Goal: Task Accomplishment & Management: Manage account settings

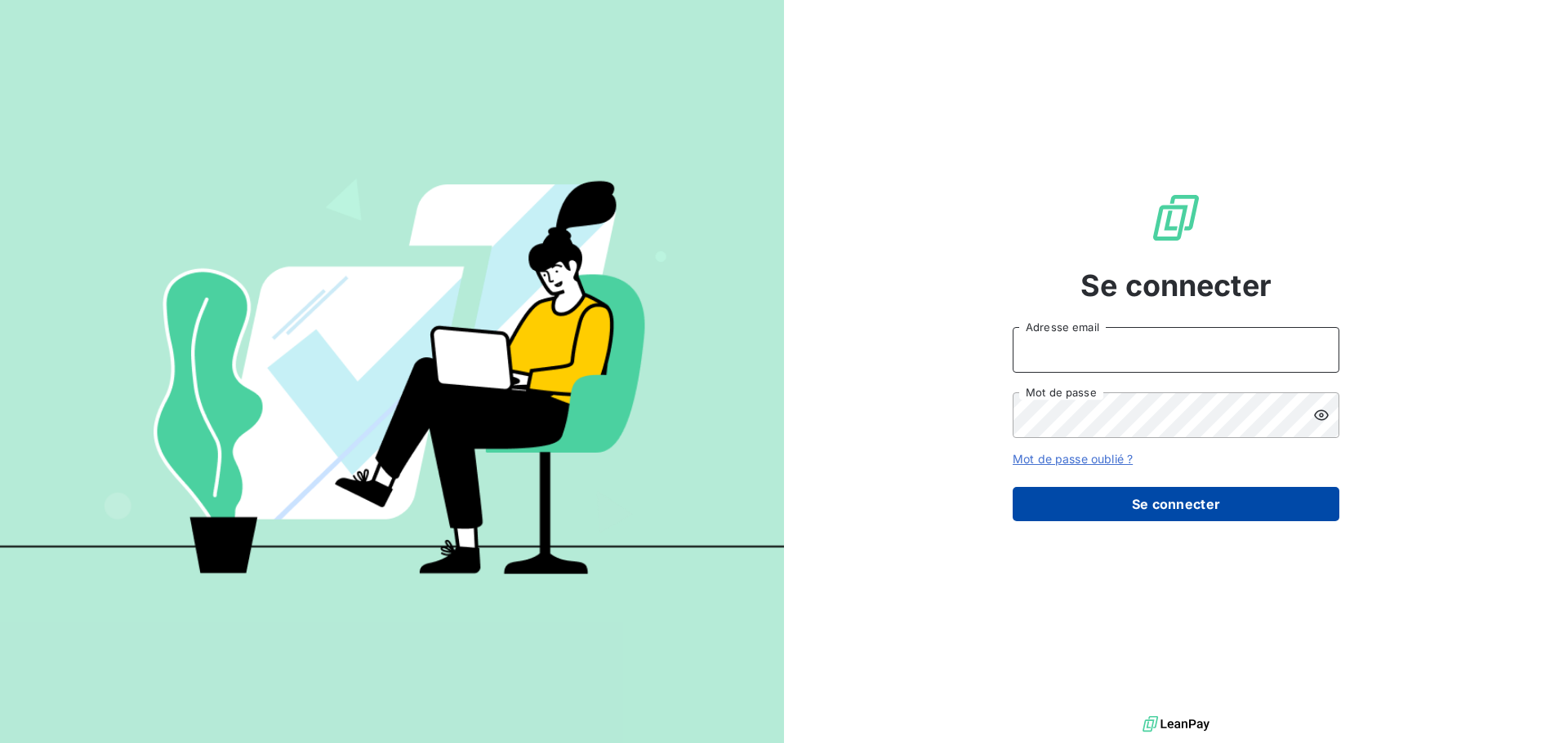
type input "[PERSON_NAME][EMAIL_ADDRESS][DOMAIN_NAME]"
click at [1165, 513] on button "Se connecter" at bounding box center [1176, 504] width 326 height 35
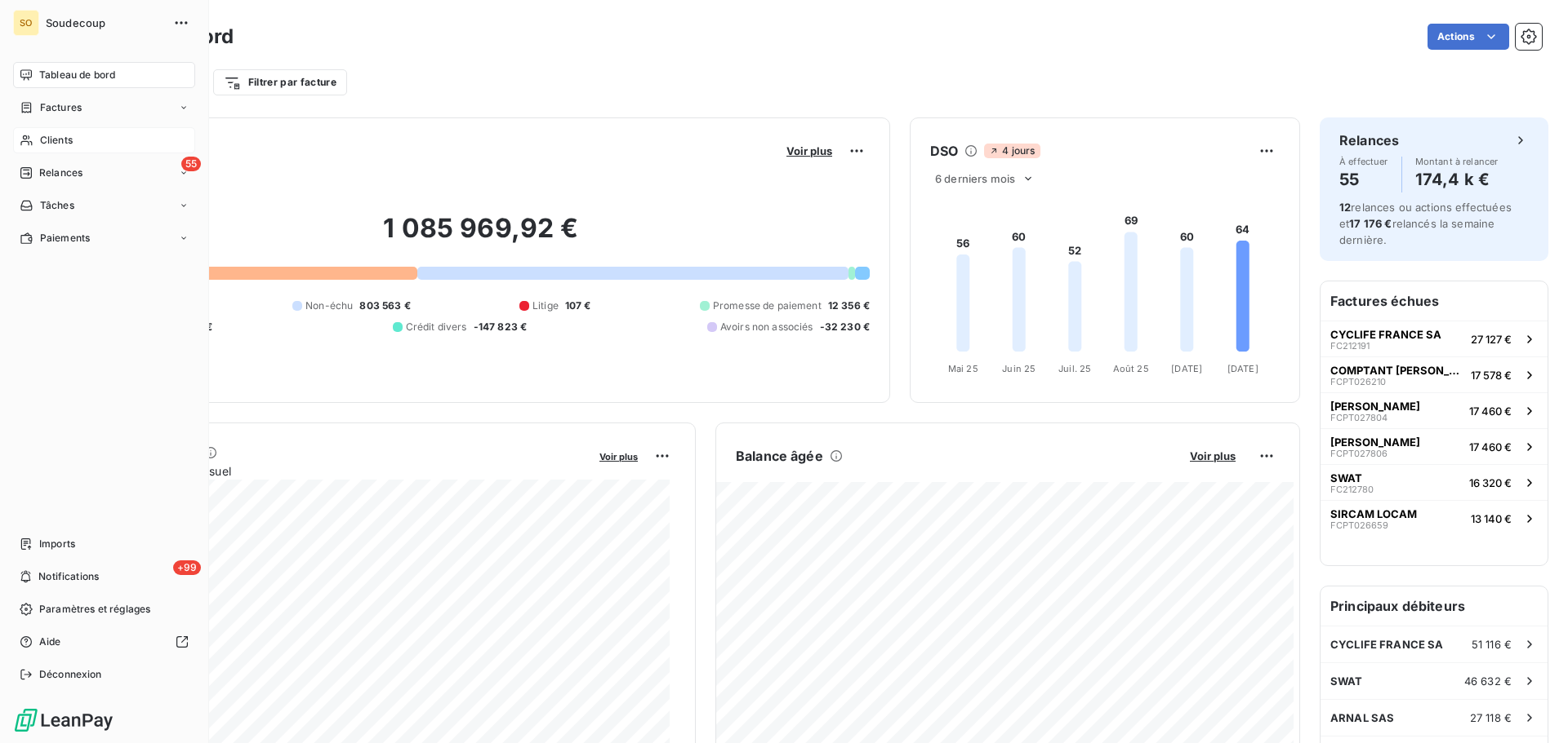
click at [59, 137] on span "Clients" at bounding box center [55, 140] width 33 height 15
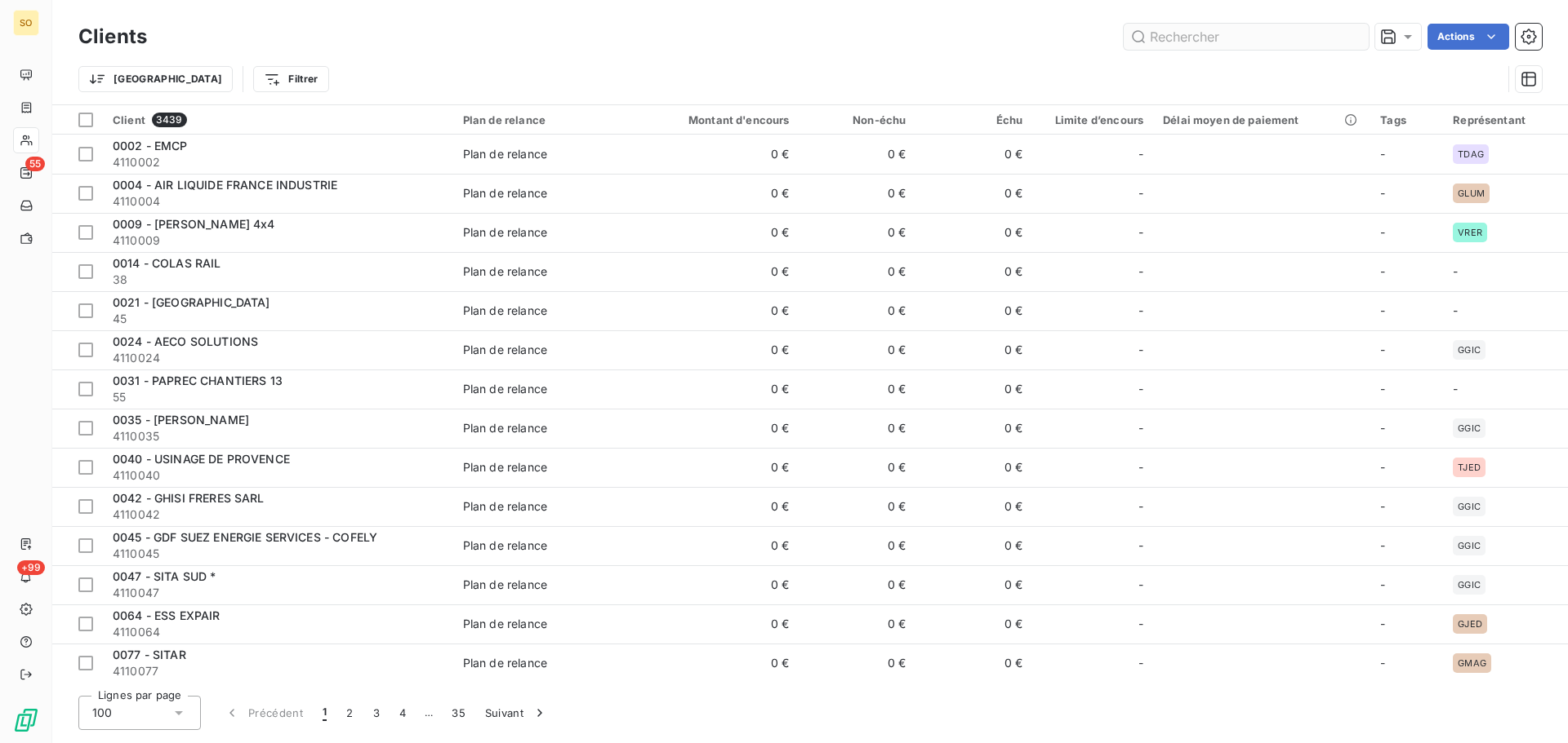
click at [1228, 37] on input "text" at bounding box center [1247, 37] width 245 height 26
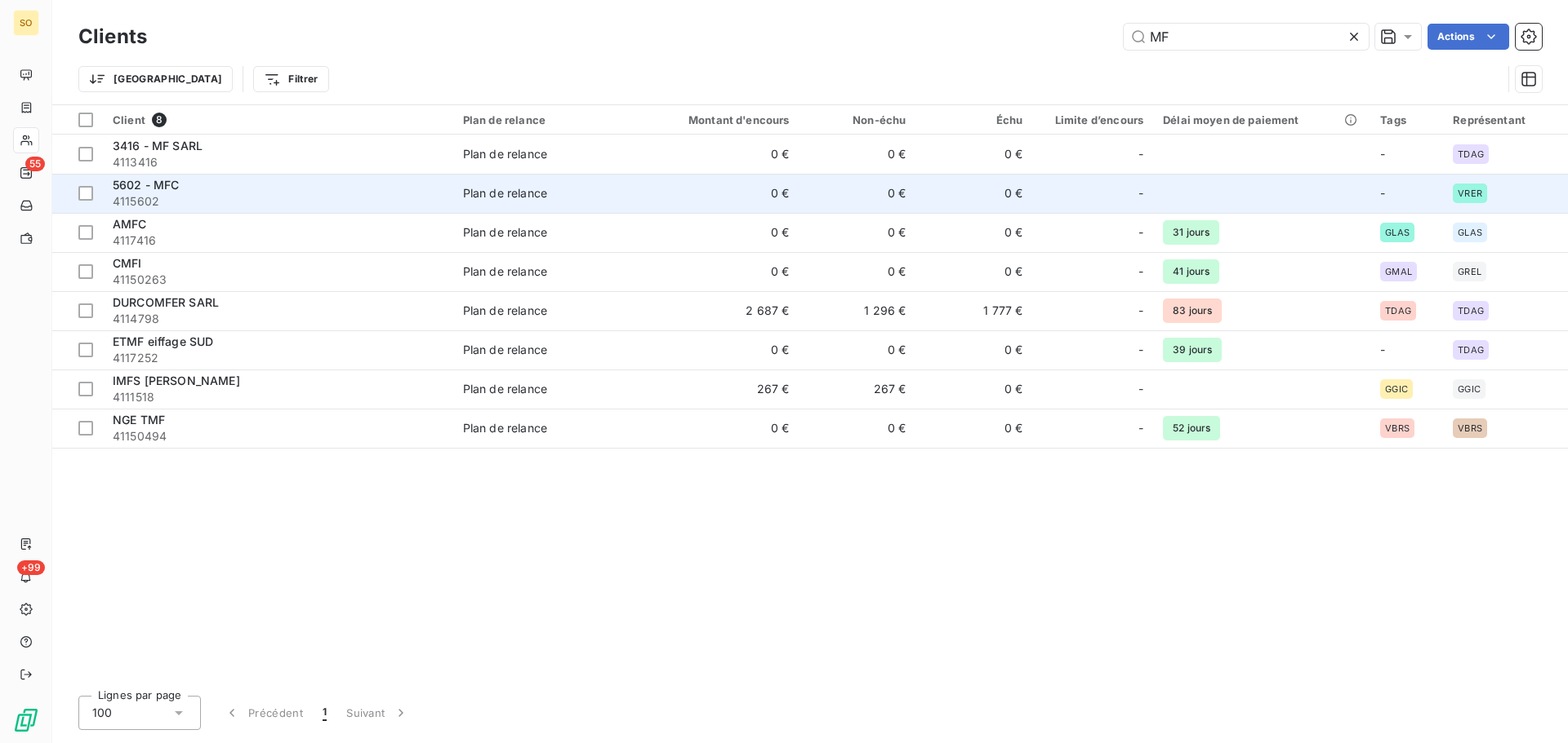
type input "MF"
click at [305, 189] on div "5602 - MFC" at bounding box center [278, 185] width 331 height 17
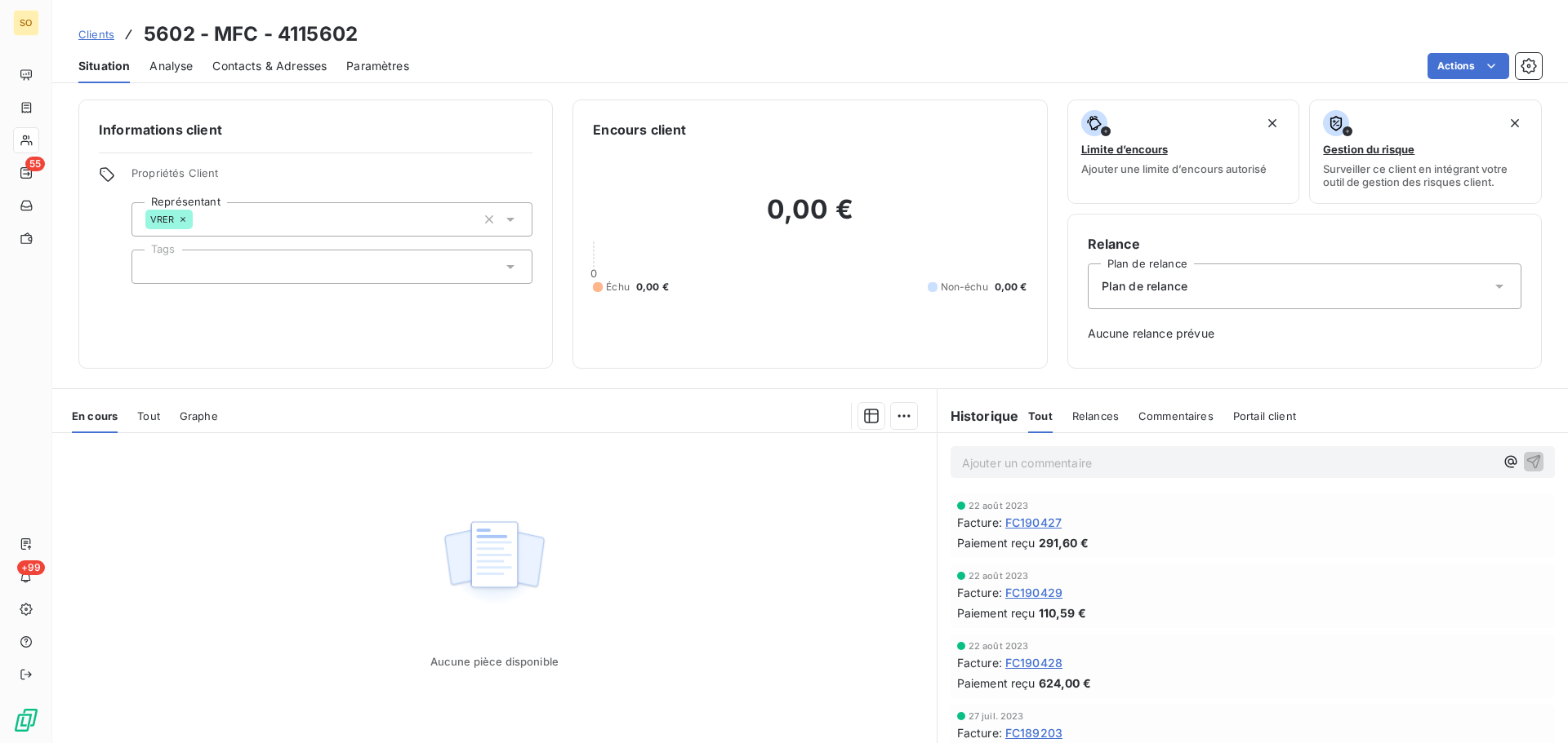
click at [145, 412] on span "Tout" at bounding box center [148, 416] width 23 height 13
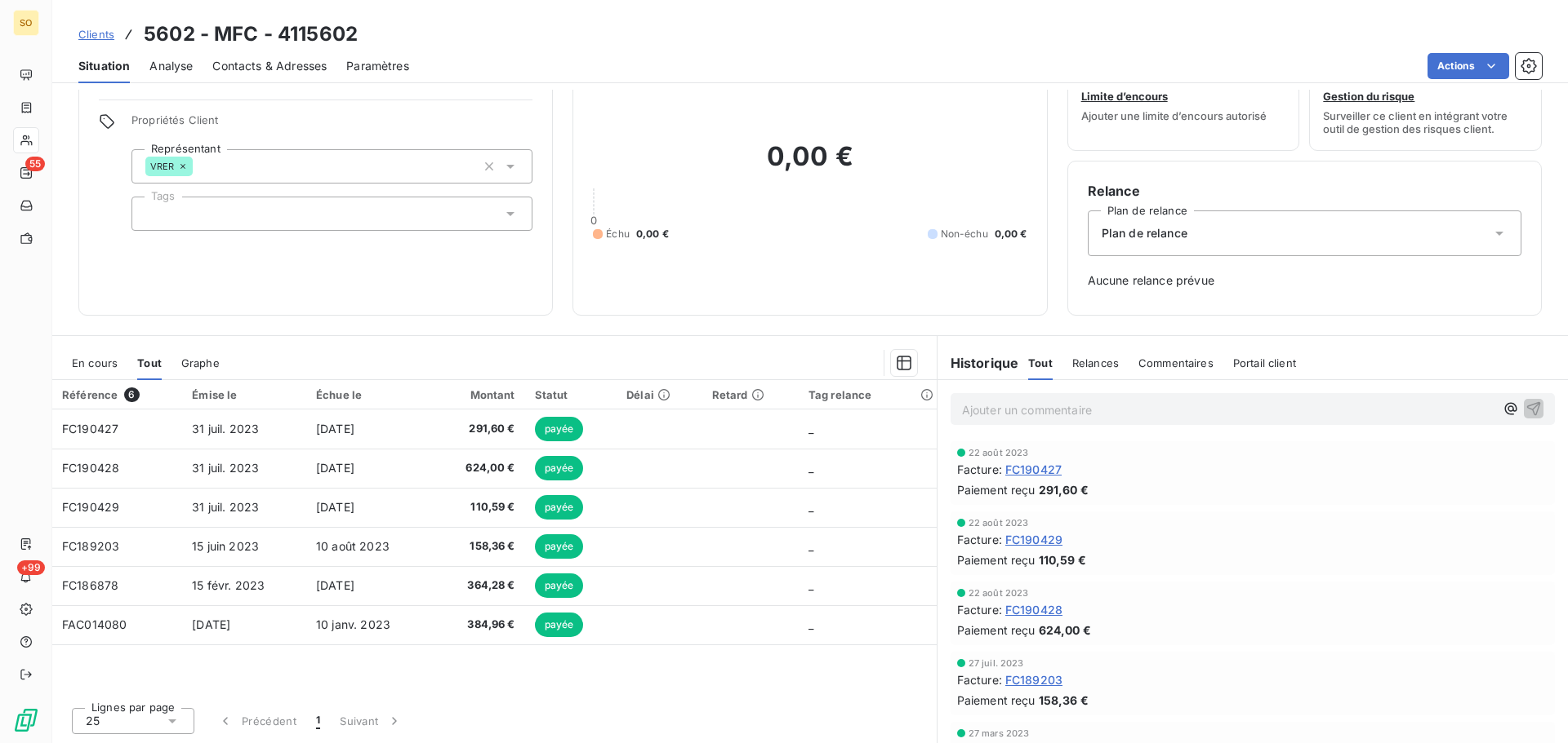
click at [103, 37] on span "Clients" at bounding box center [96, 34] width 36 height 13
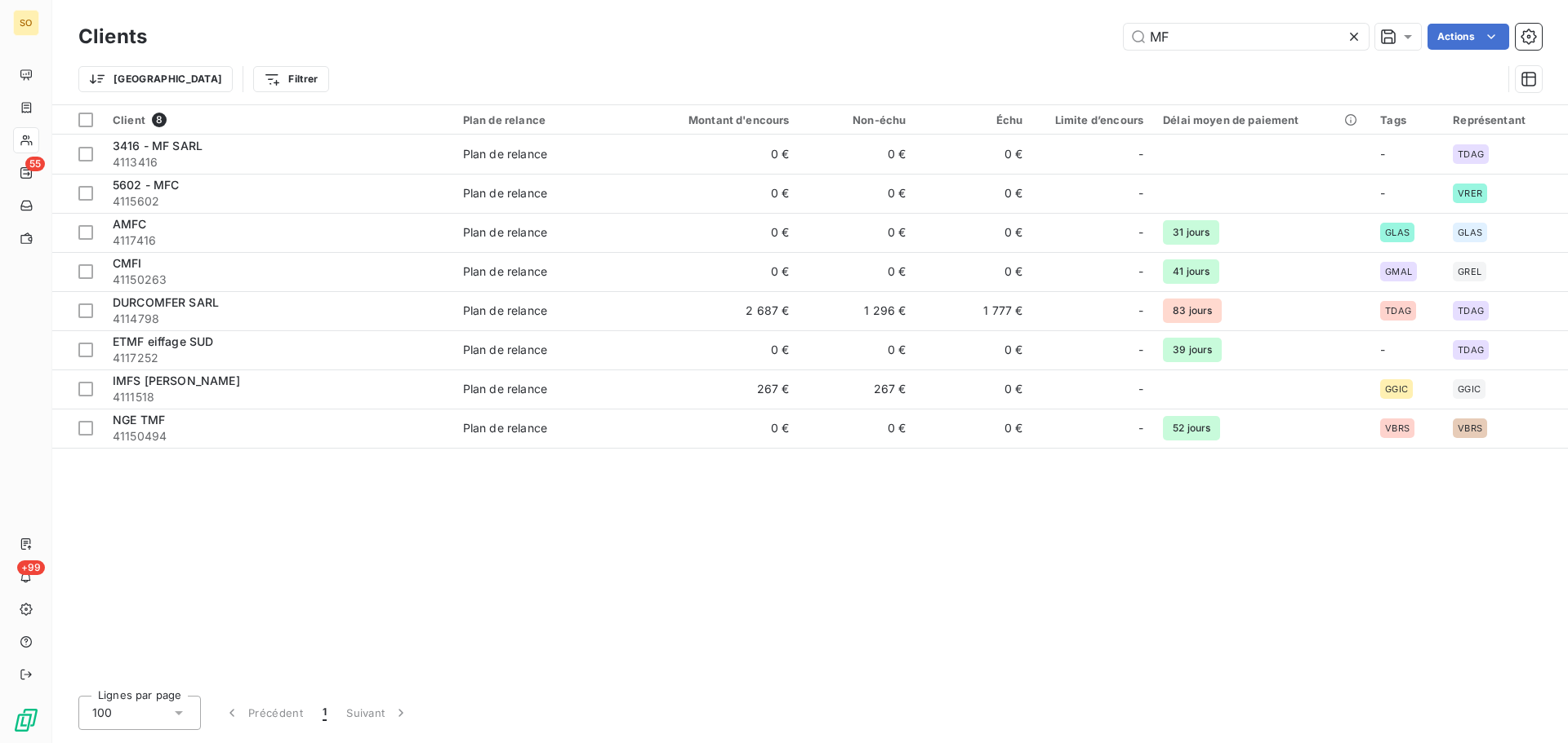
drag, startPoint x: 1220, startPoint y: 36, endPoint x: 570, endPoint y: 13, distance: 650.4
click at [688, 42] on div "MF Actions" at bounding box center [853, 37] width 1375 height 26
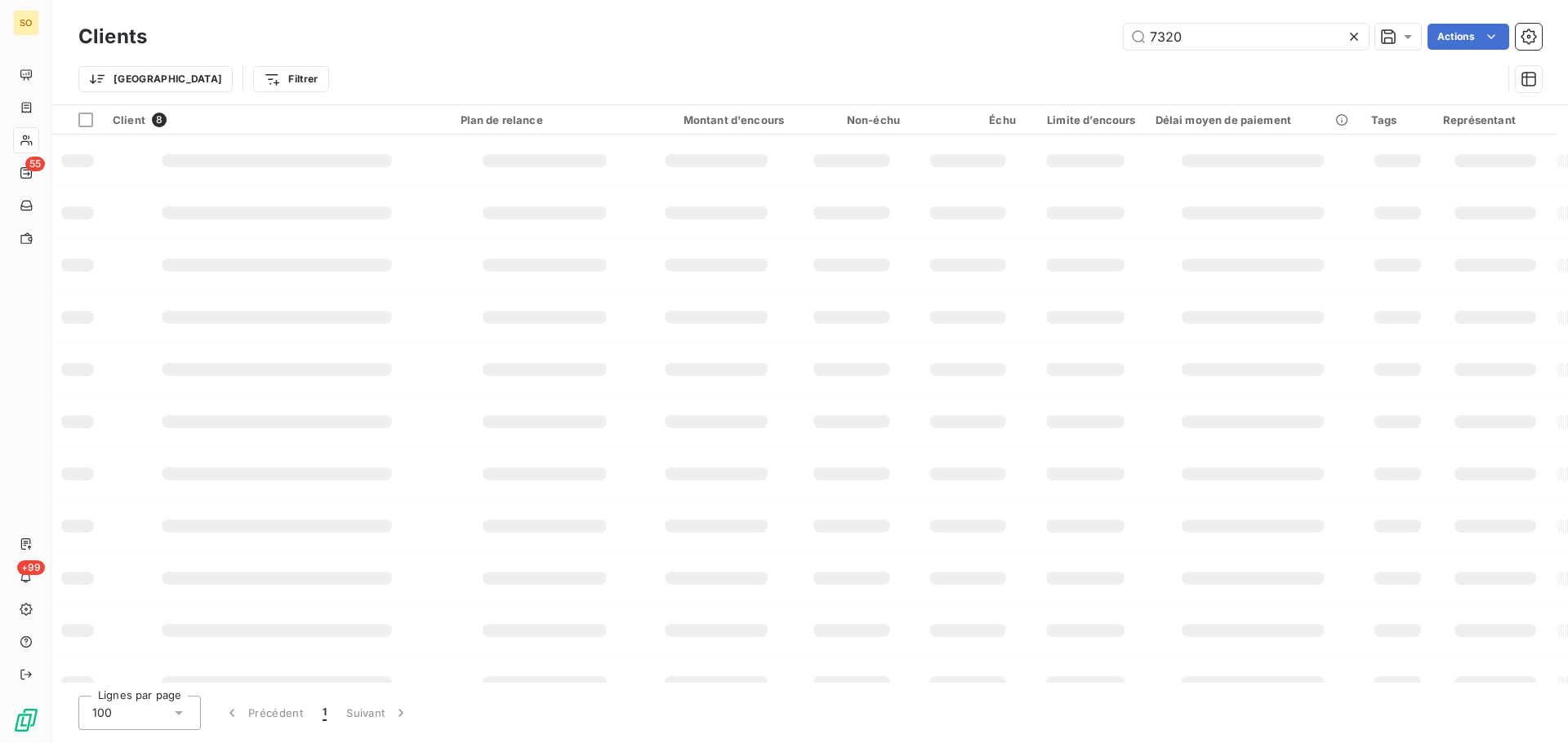
type input "7320"
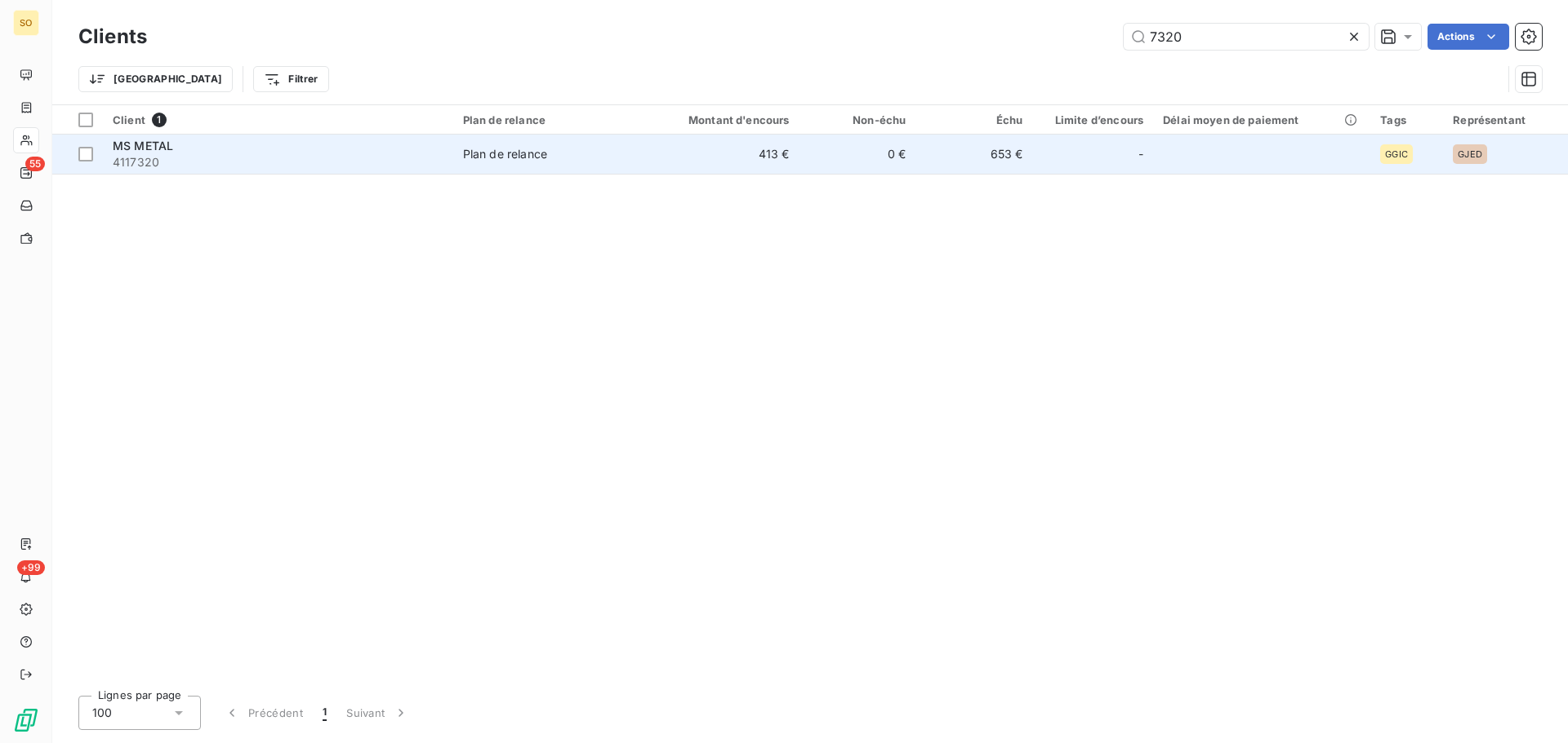
click at [179, 150] on div "MS METAL" at bounding box center [278, 146] width 331 height 17
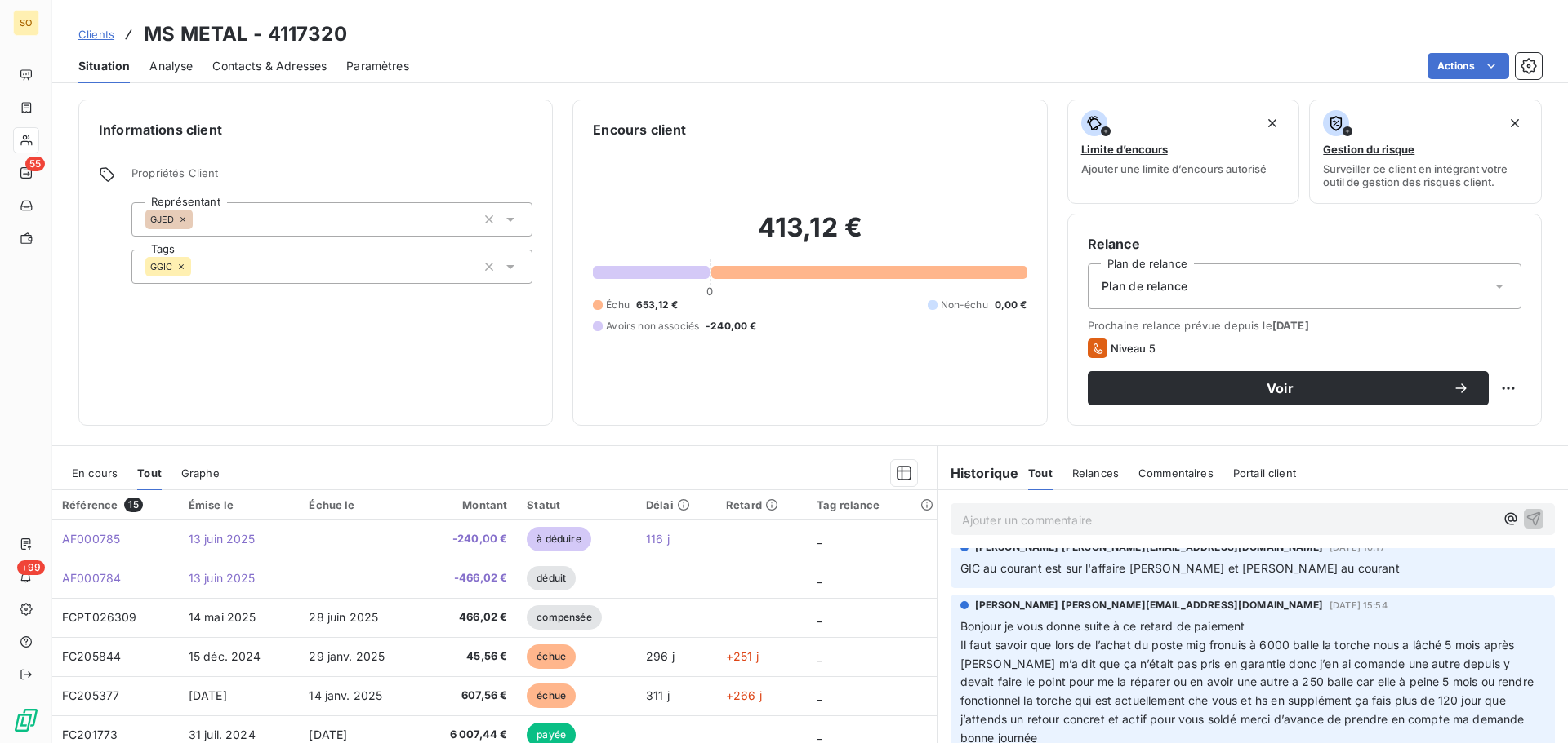
scroll to position [571, 0]
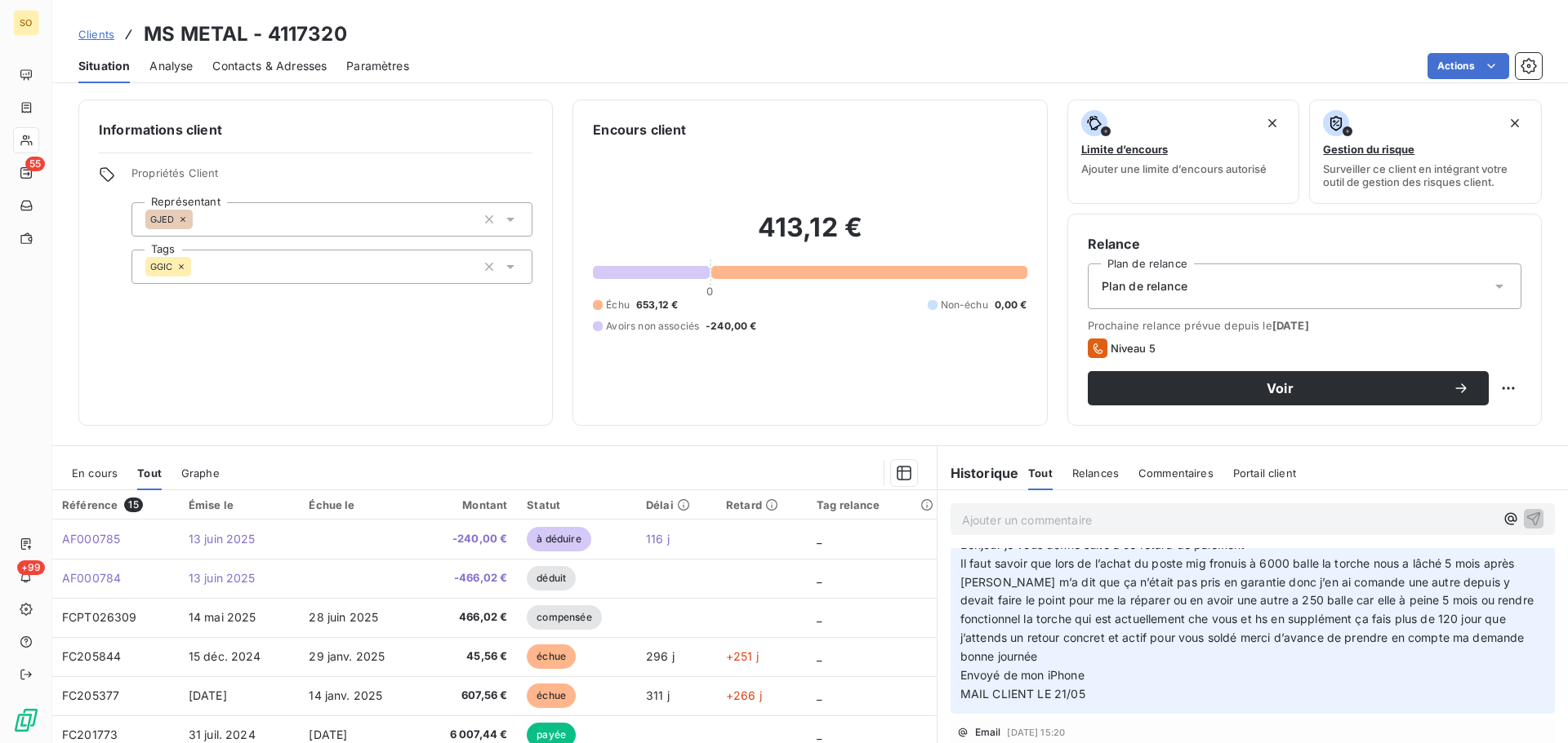
click at [1317, 691] on p "Bonjour je vous donne suite à ce retard de paiement Il faut savoir que lors de …" at bounding box center [1252, 620] width 584 height 168
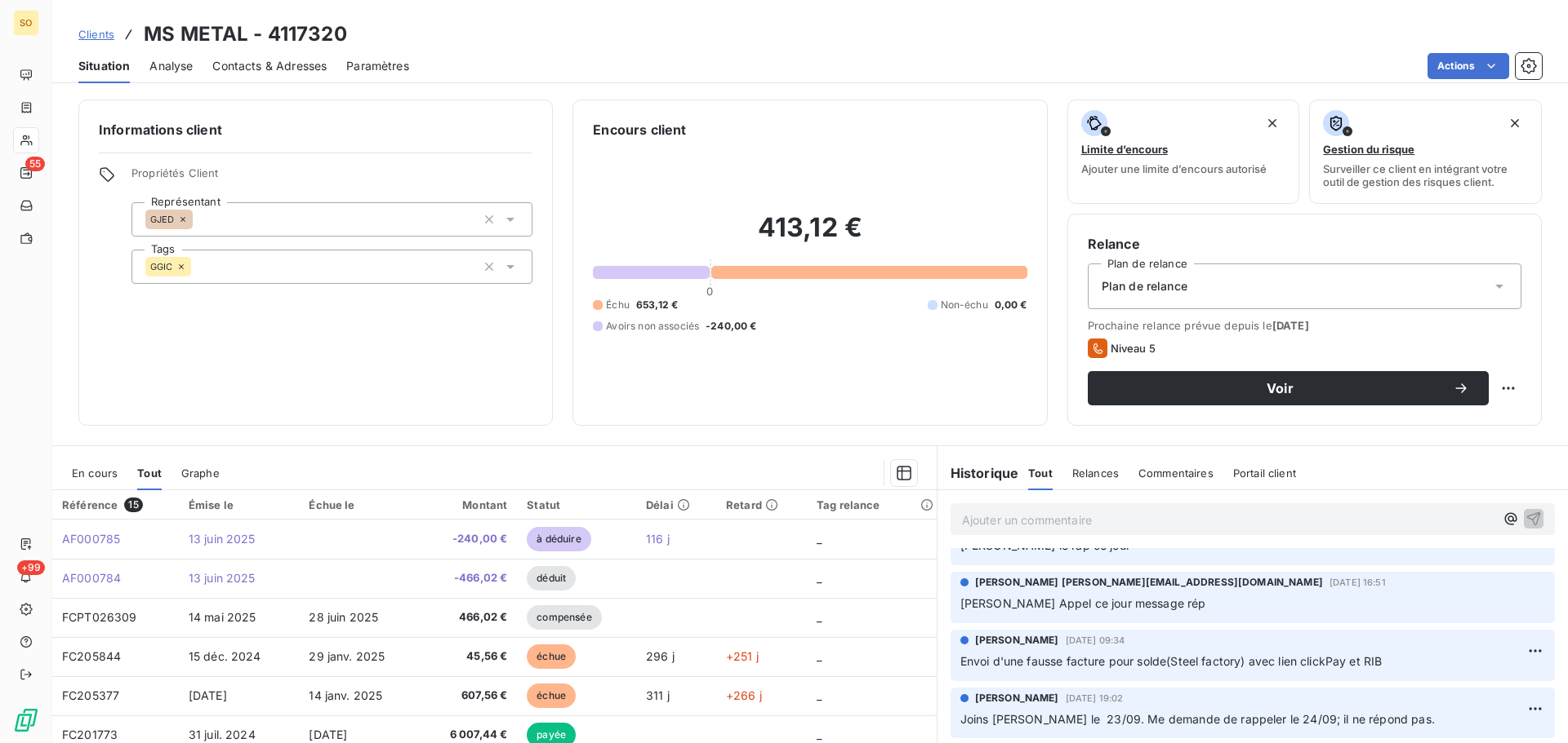
scroll to position [0, 0]
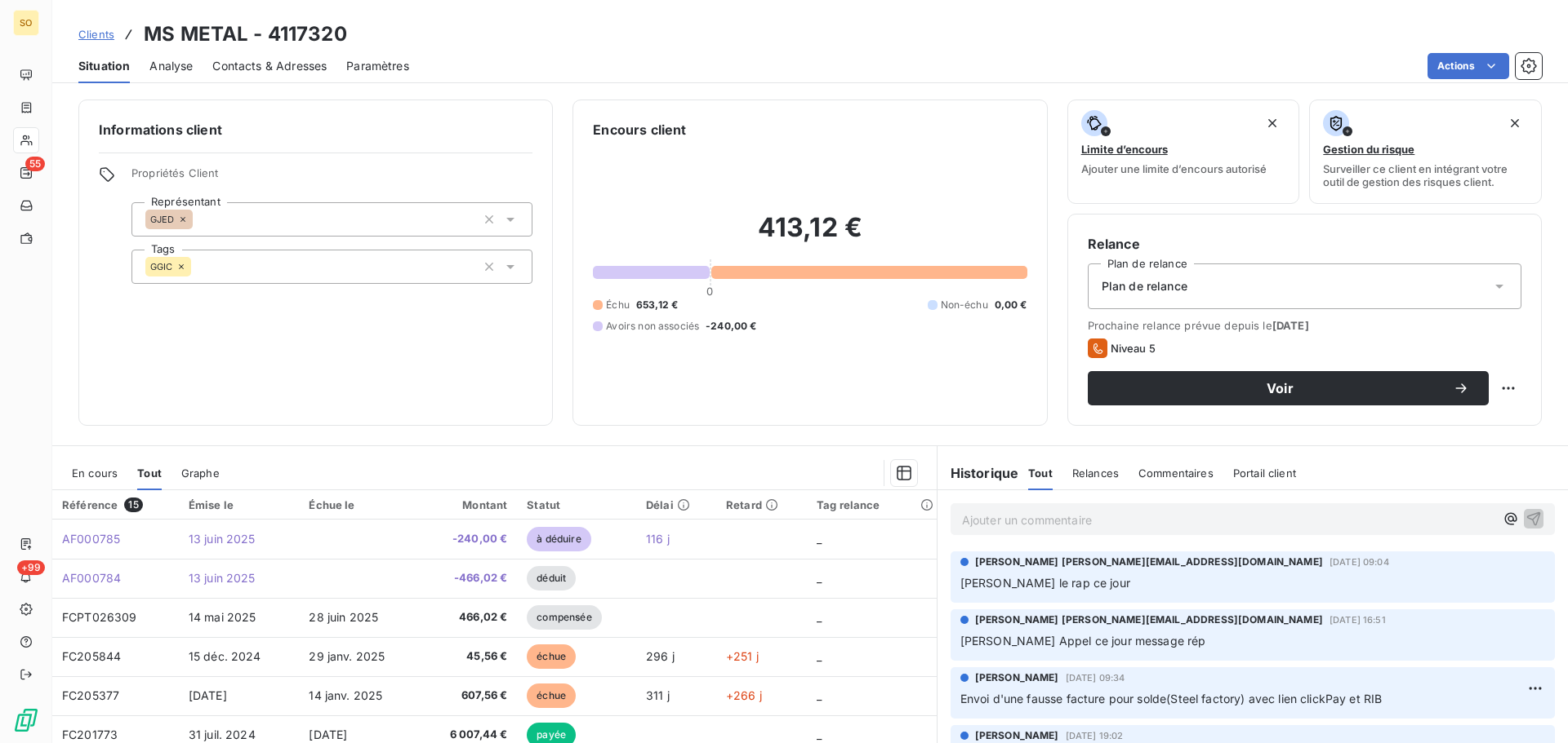
click at [1013, 521] on p "Ajouter un commentaire ﻿" at bounding box center [1228, 520] width 533 height 21
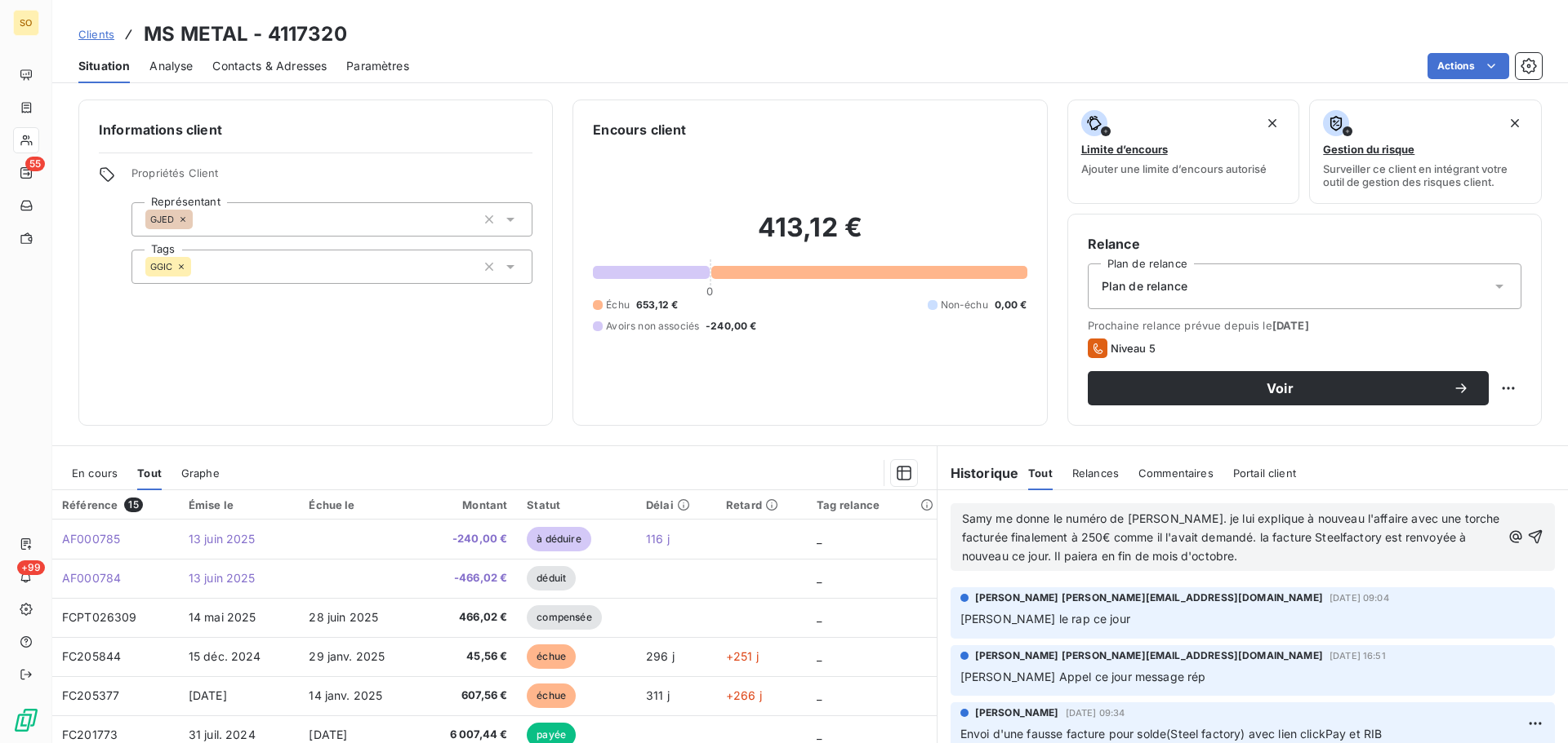
click at [1342, 537] on span "Samy me donne le numéro de [PERSON_NAME]. je lui explique à nouveau l'affaire a…" at bounding box center [1233, 537] width 542 height 51
drag, startPoint x: 1099, startPoint y: 558, endPoint x: 1110, endPoint y: 560, distance: 11.2
click at [1099, 557] on span "Samy me donne le numéro de [PERSON_NAME]. je lui explique à nouveau l'affaire a…" at bounding box center [1233, 537] width 542 height 51
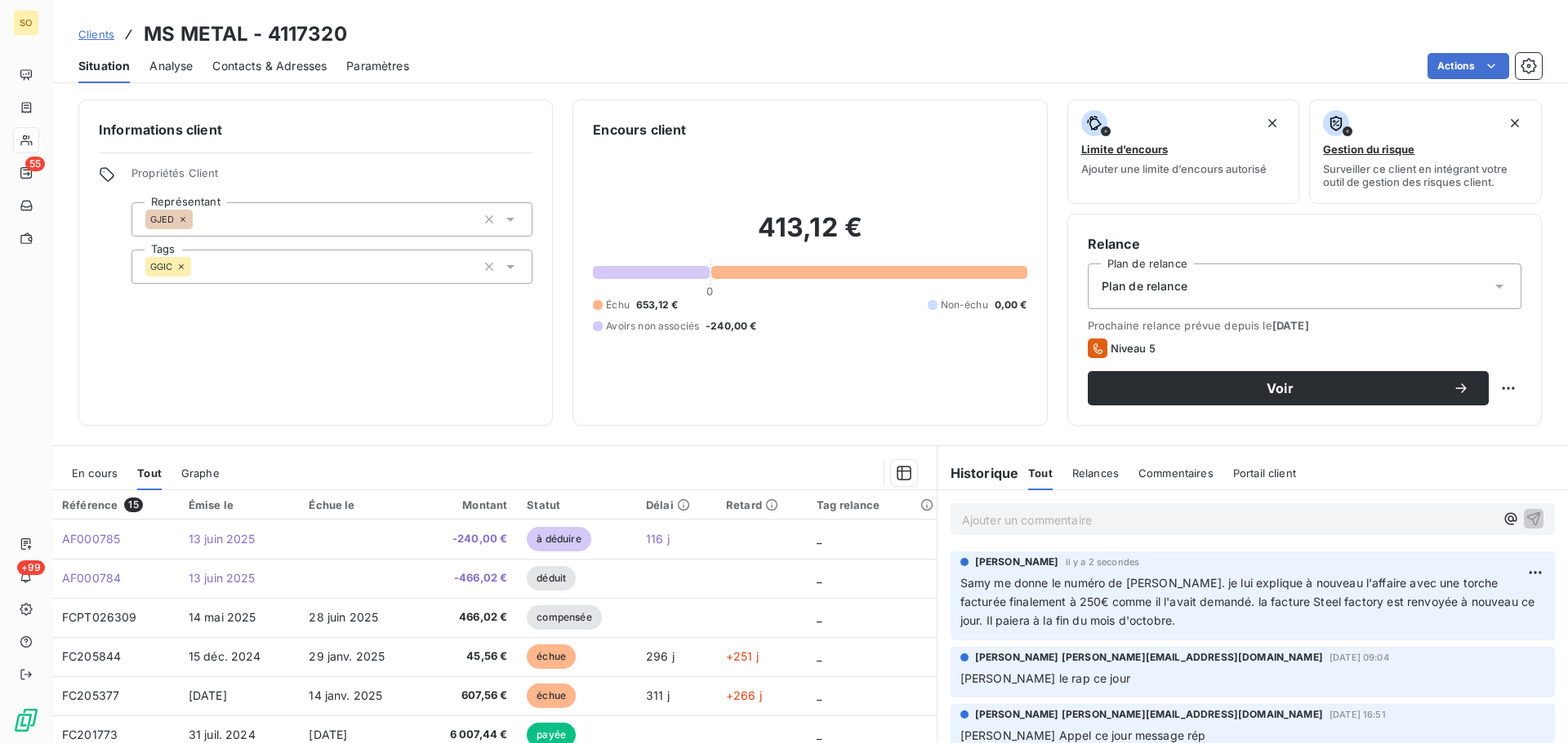
click at [1012, 517] on p "Ajouter un commentaire ﻿" at bounding box center [1228, 520] width 533 height 21
click at [1145, 589] on span "Samy me donne le numéro de [PERSON_NAME]. je lui explique à nouveau l'affaire a…" at bounding box center [1249, 602] width 578 height 51
